Goal: Navigation & Orientation: Find specific page/section

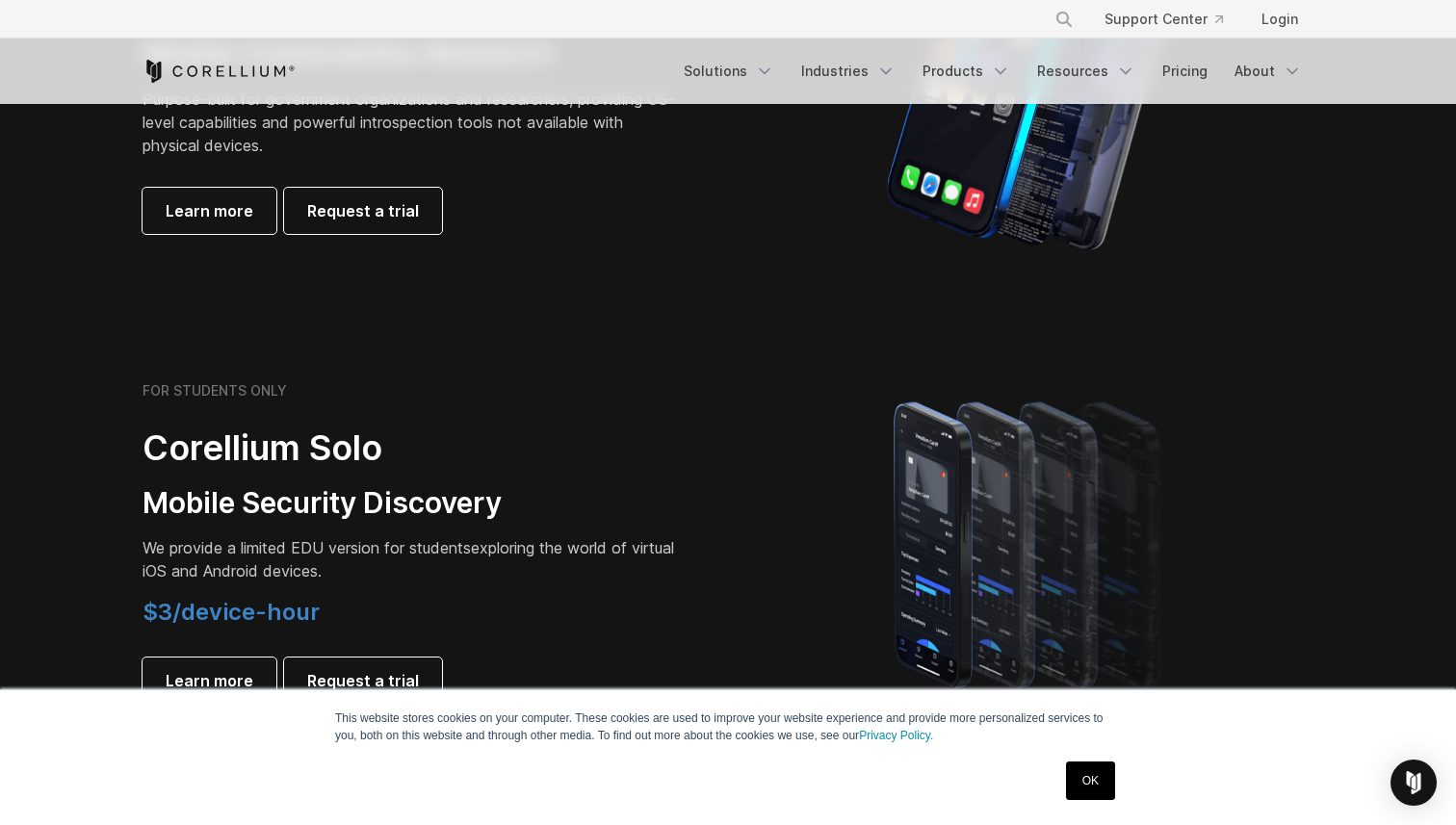
scroll to position [1501, 0]
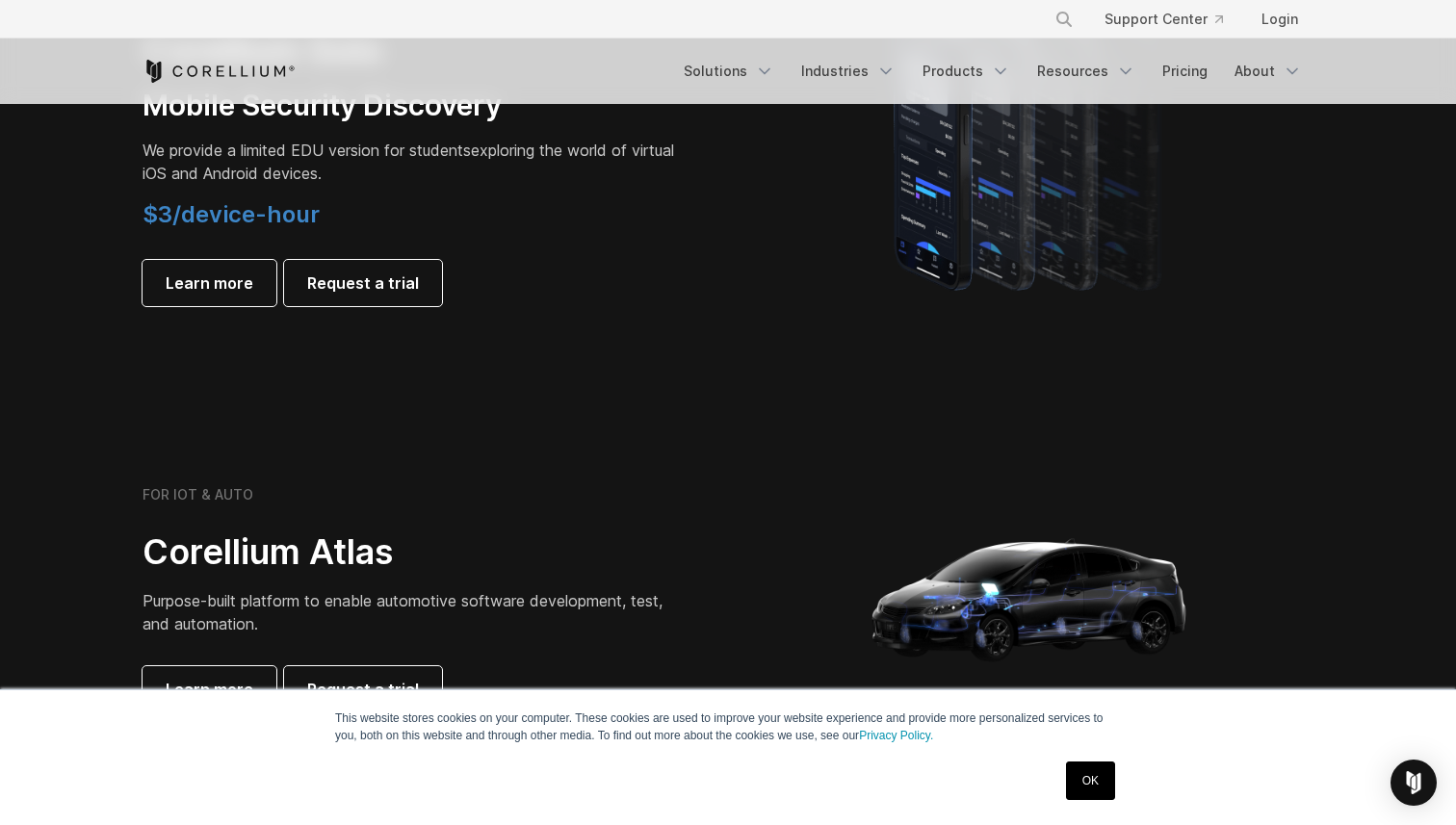
click at [1090, 779] on link "OK" at bounding box center [1090, 780] width 49 height 39
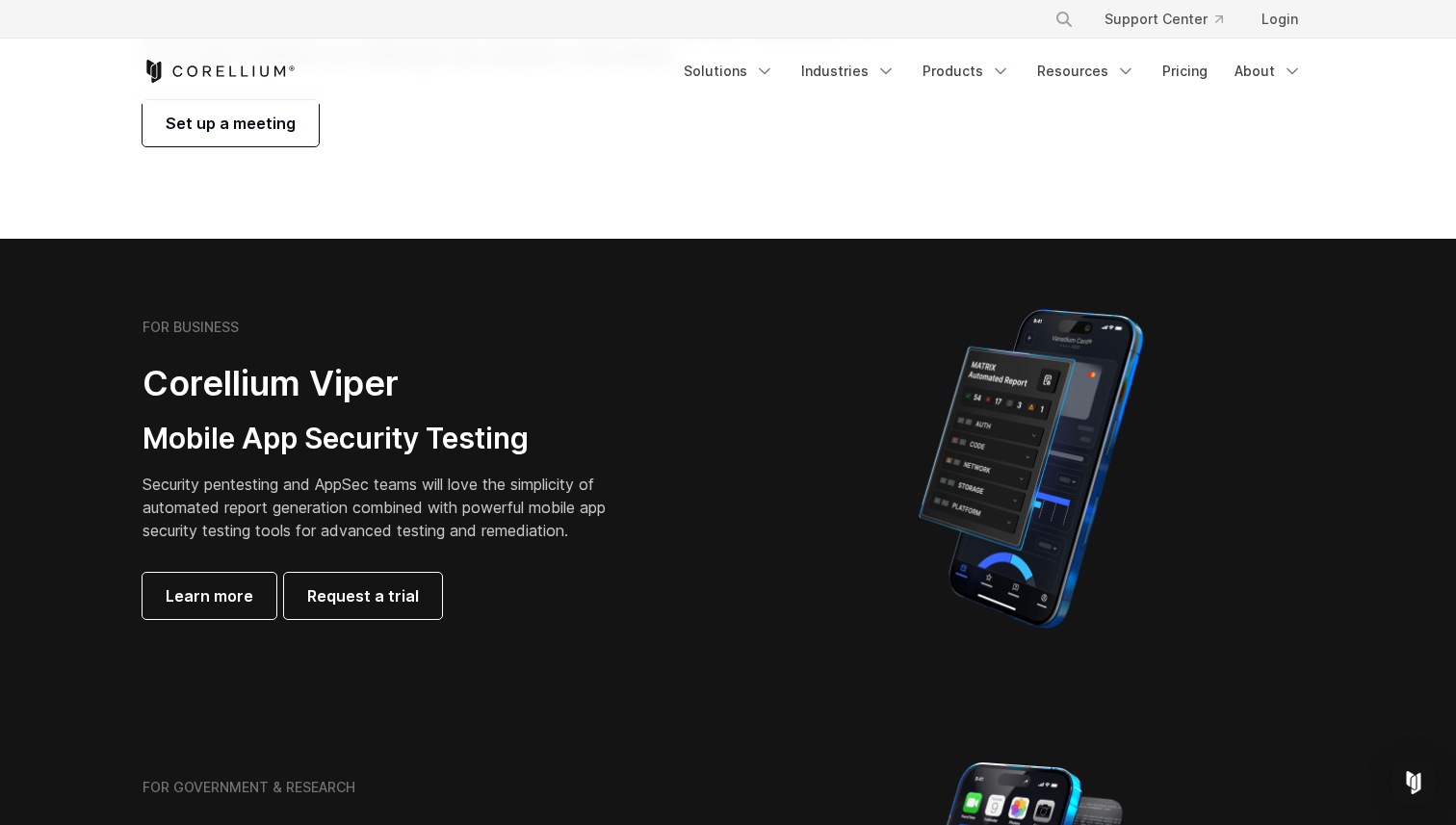
scroll to position [0, 0]
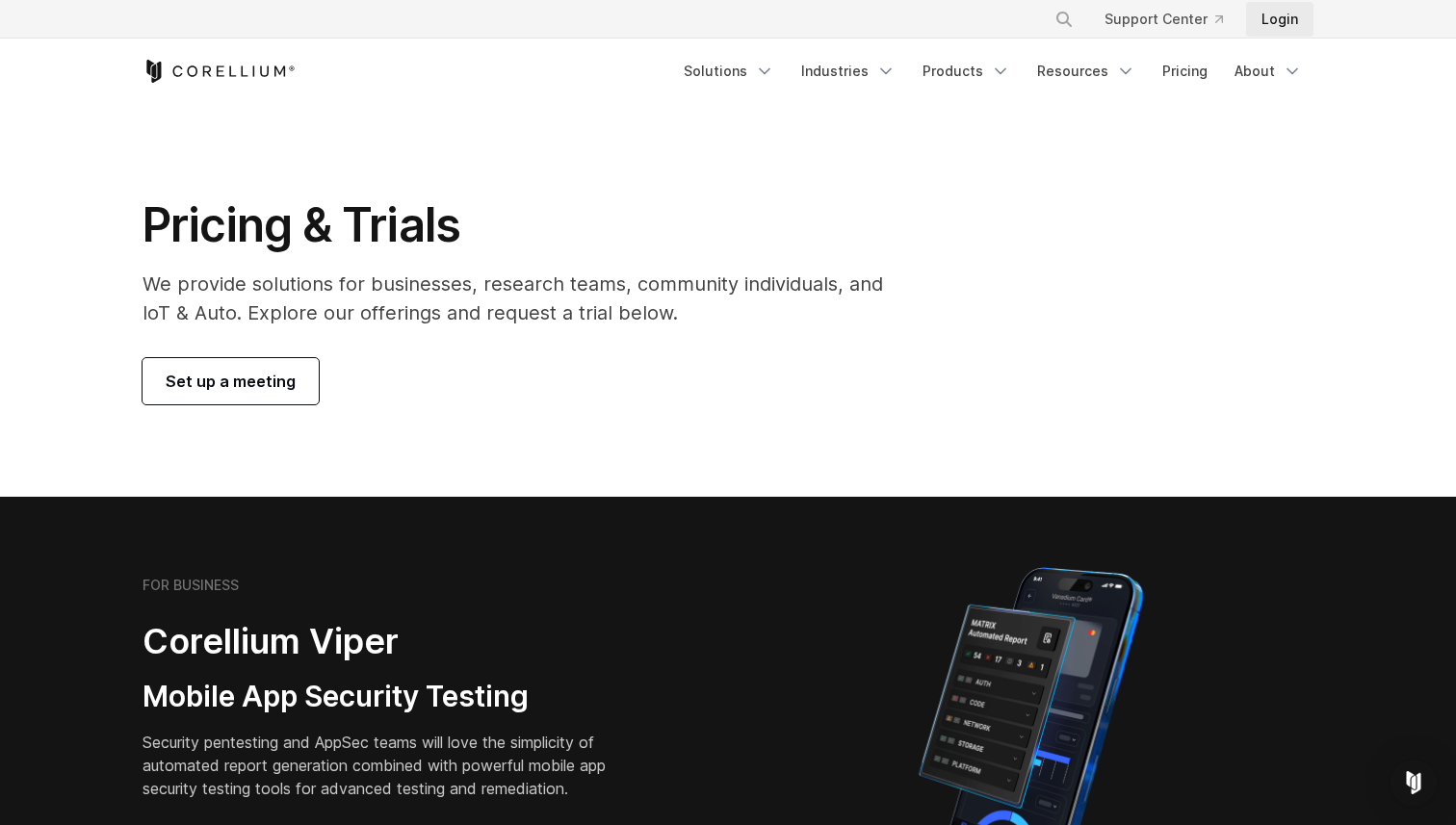
click at [1280, 17] on link "Login" at bounding box center [1280, 19] width 68 height 35
click at [1270, 71] on link "About" at bounding box center [1268, 71] width 91 height 35
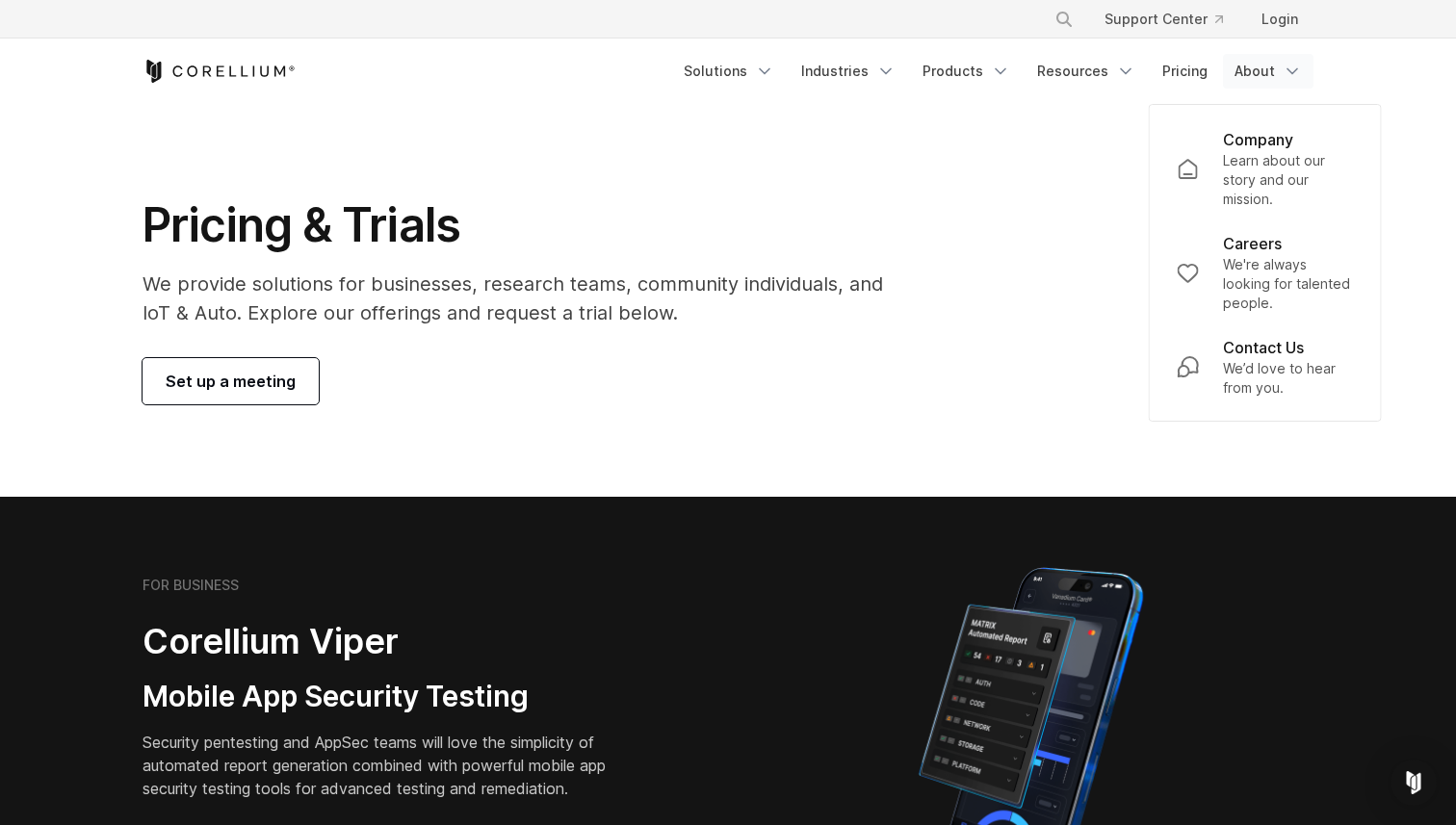
click at [1087, 363] on div "Pricing & Trials We provide solutions for businesses, research teams, community…" at bounding box center [728, 300] width 1209 height 208
